Goal: Navigation & Orientation: Understand site structure

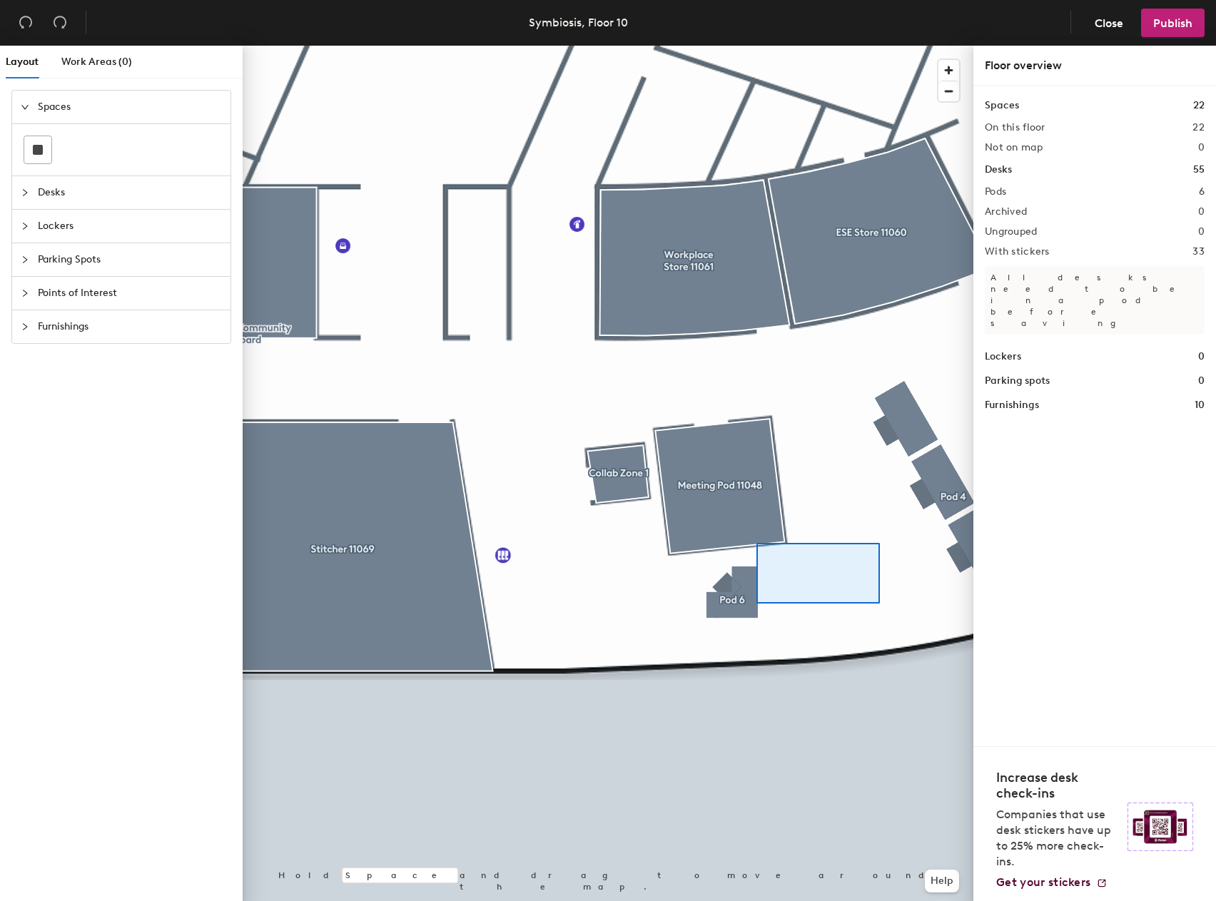
click at [779, 46] on div at bounding box center [608, 46] width 731 height 0
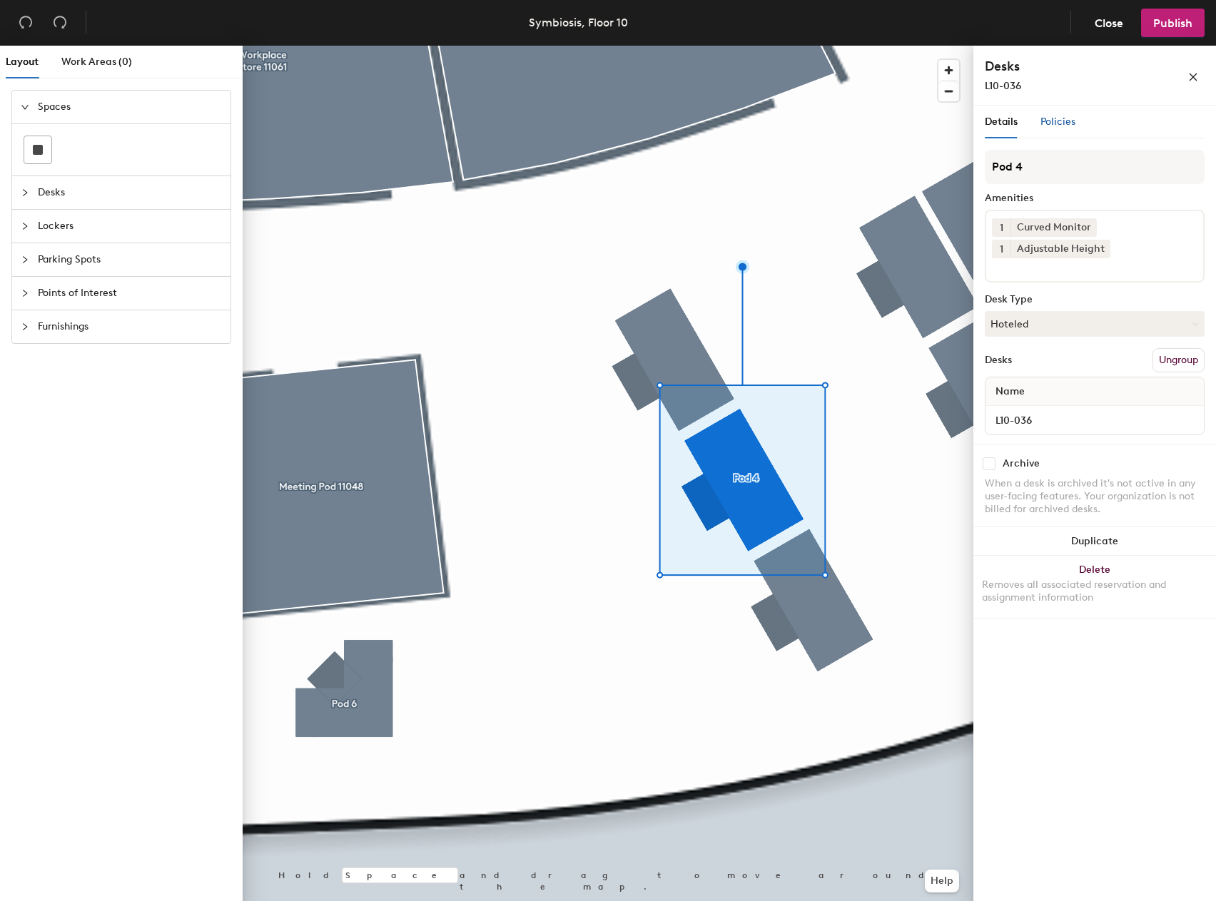
click at [1055, 116] on span "Policies" at bounding box center [1058, 122] width 35 height 12
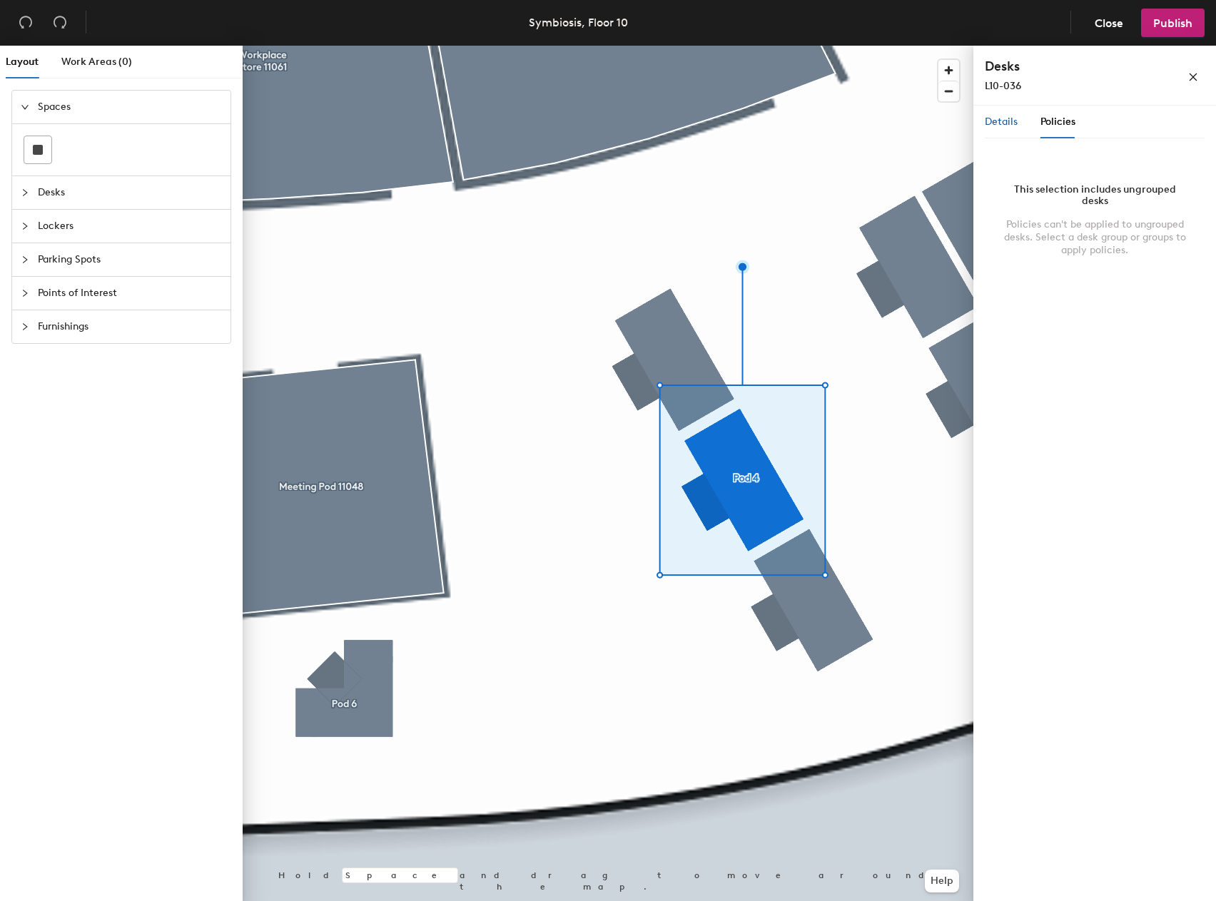
click at [1001, 117] on span "Details" at bounding box center [1001, 122] width 33 height 12
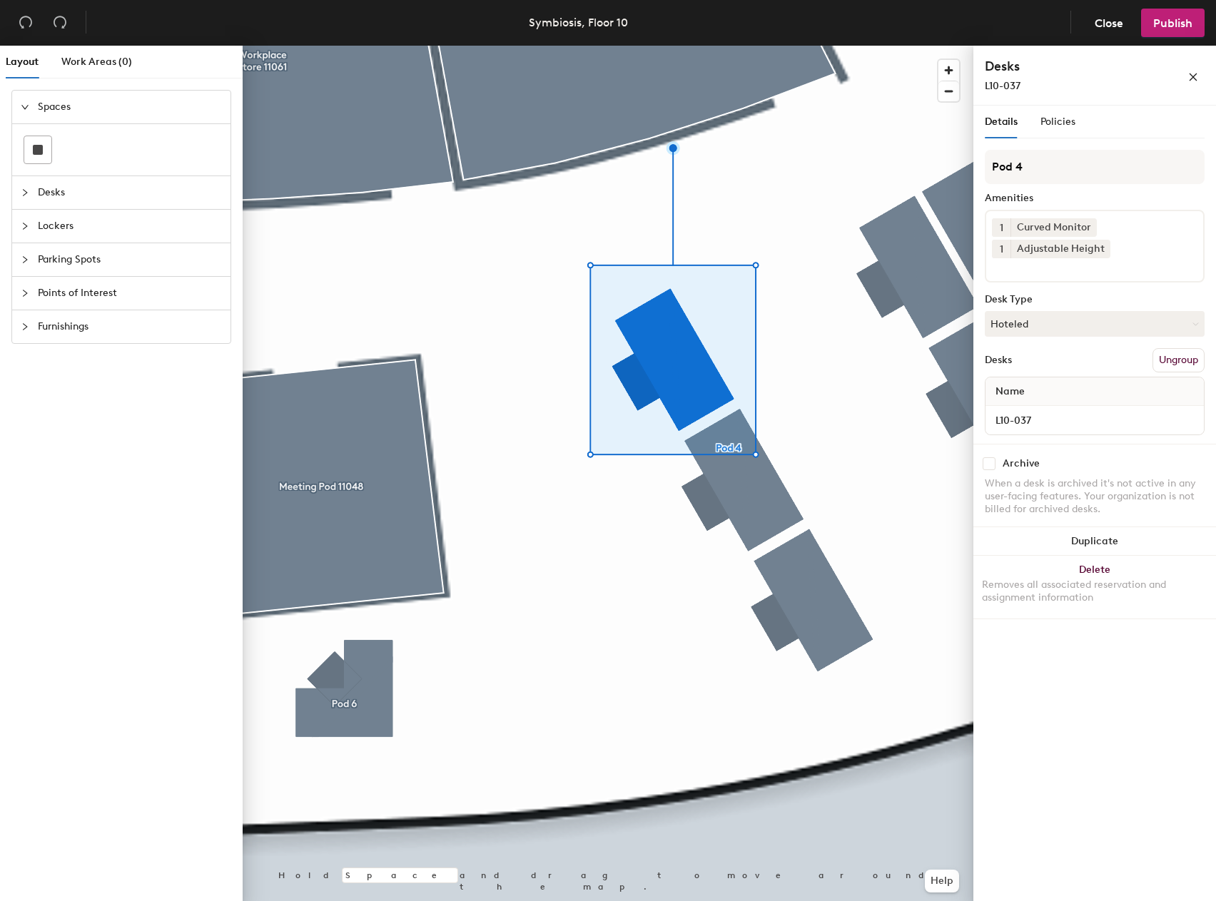
click at [69, 196] on span "Desks" at bounding box center [130, 192] width 184 height 33
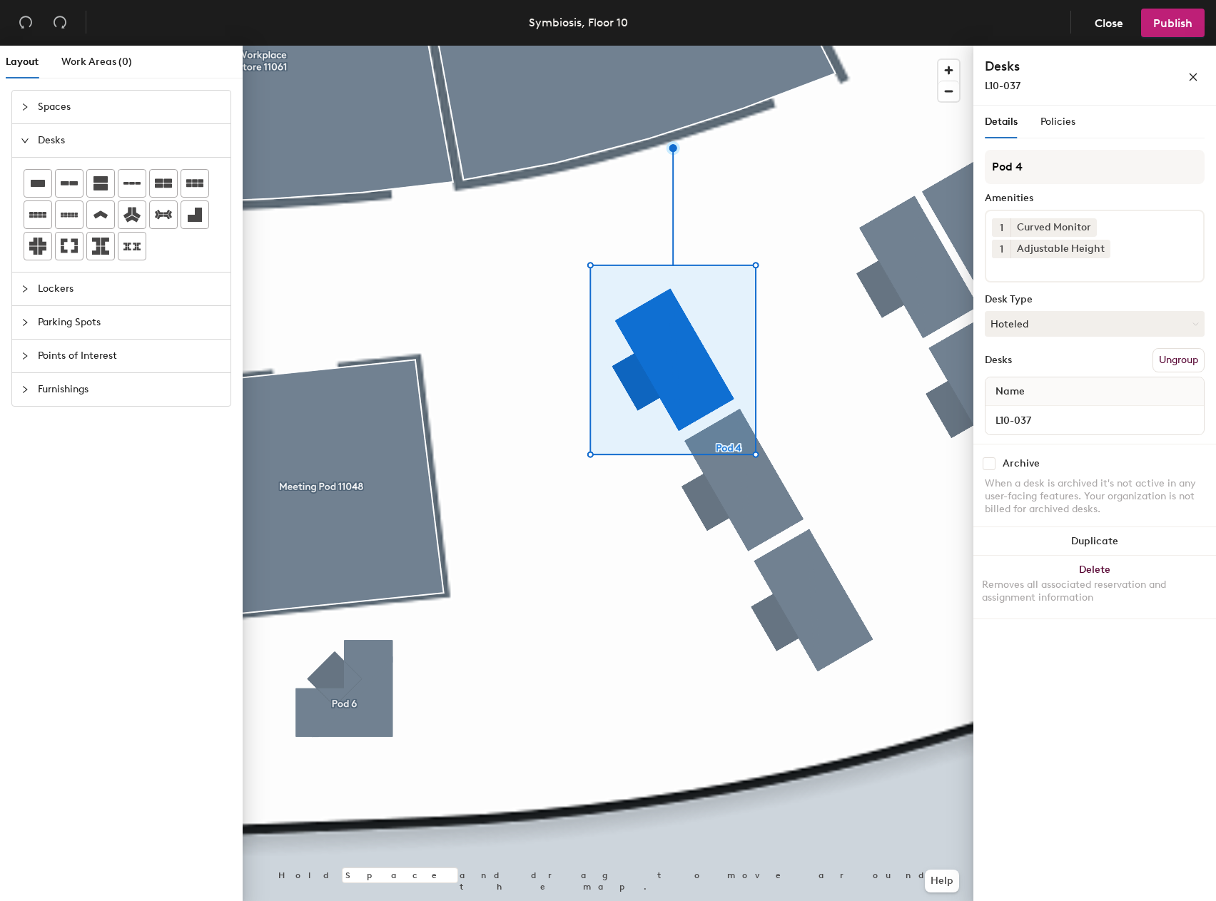
click at [40, 108] on span "Spaces" at bounding box center [130, 107] width 184 height 33
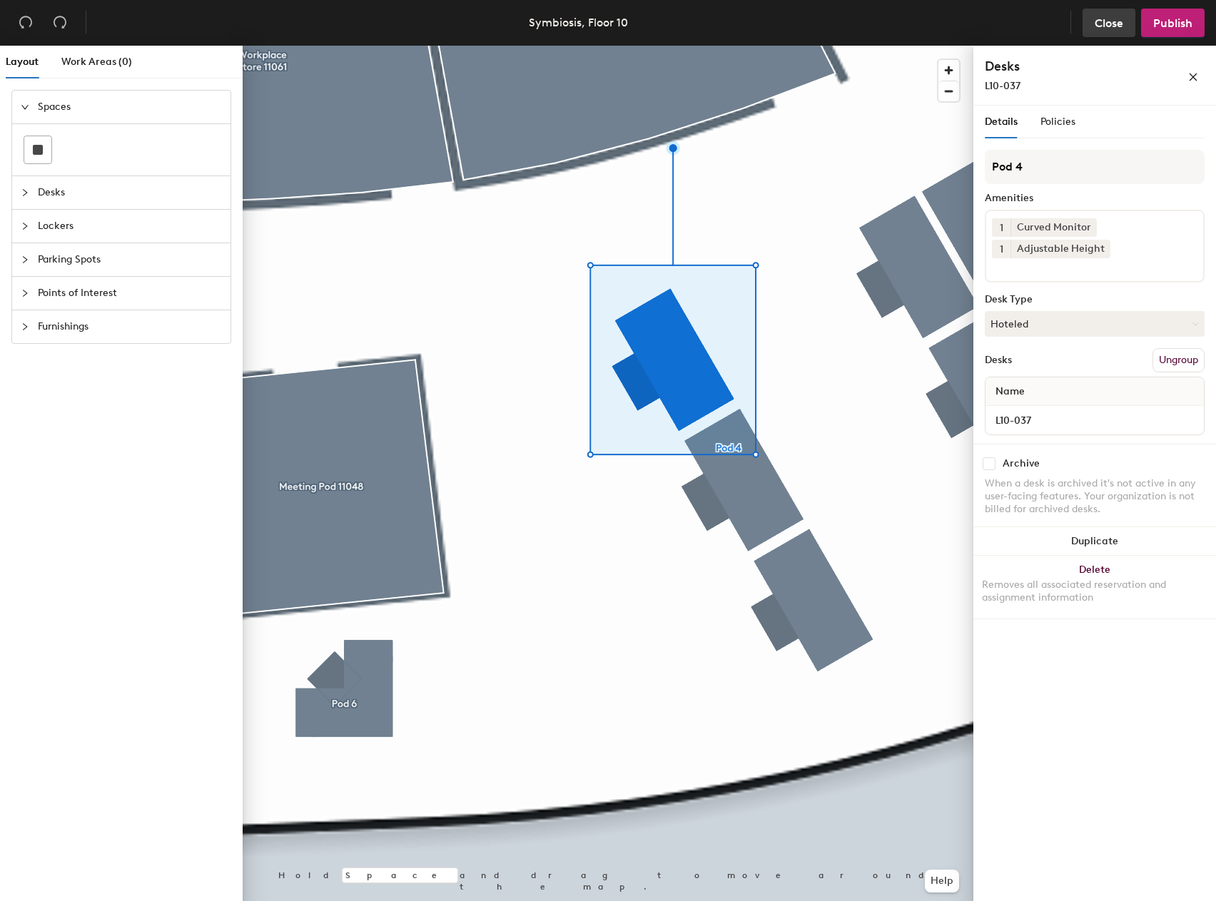
click at [1107, 26] on span "Close" at bounding box center [1109, 23] width 29 height 14
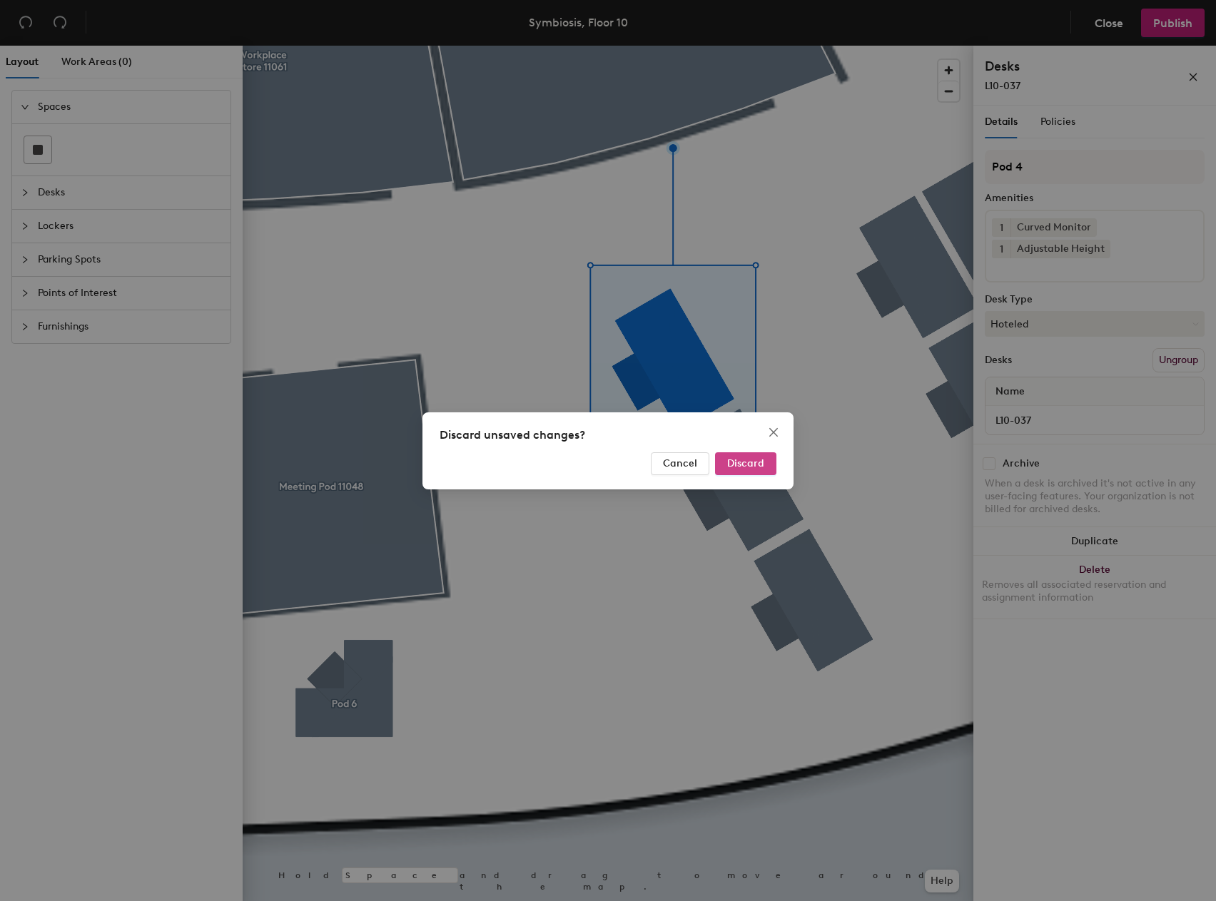
click at [757, 462] on span "Discard" at bounding box center [745, 463] width 37 height 12
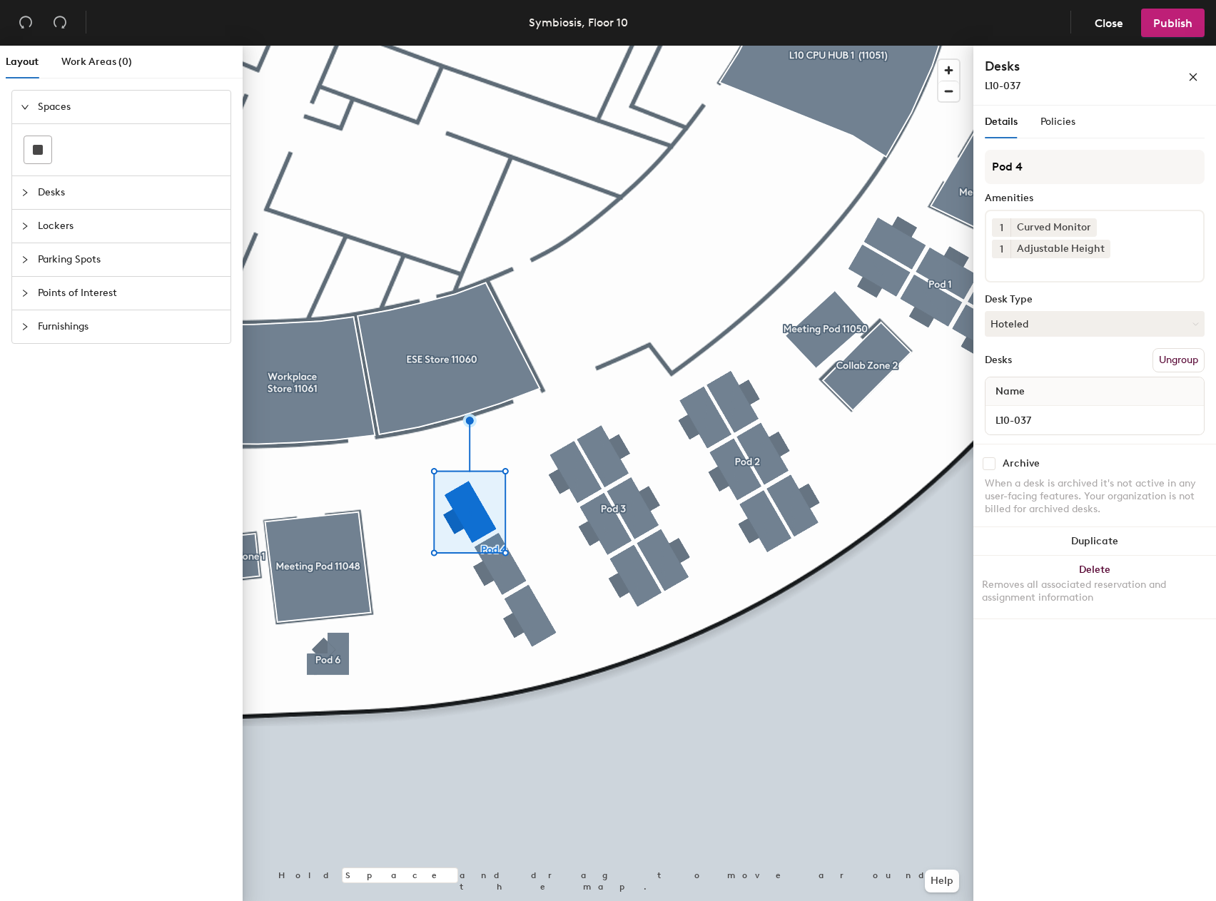
click at [77, 195] on span "Desks" at bounding box center [130, 192] width 184 height 33
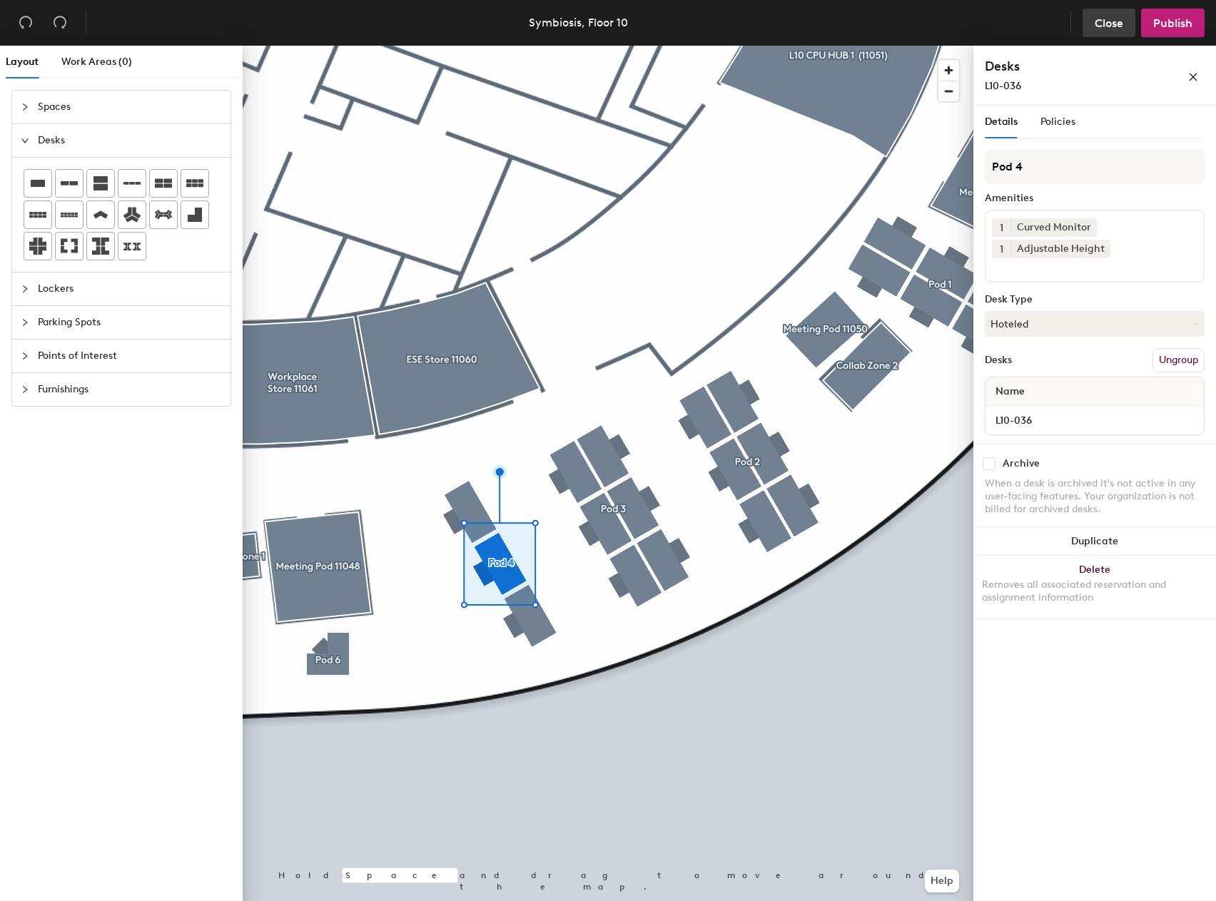
drag, startPoint x: 1066, startPoint y: 176, endPoint x: 1121, endPoint y: 29, distance: 157.0
click at [1121, 29] on span "Close" at bounding box center [1109, 23] width 29 height 14
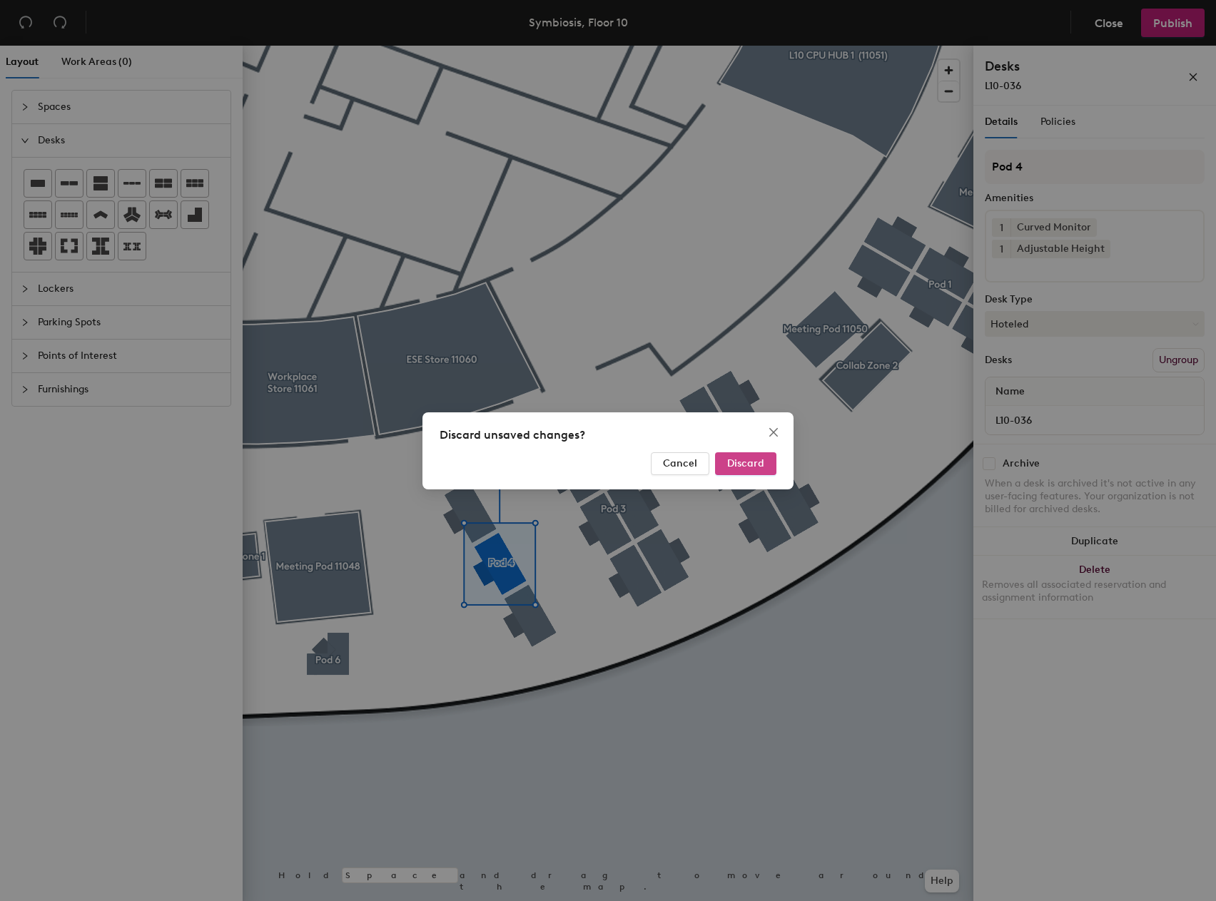
click at [731, 464] on span "Discard" at bounding box center [745, 463] width 37 height 12
